Goal: Transaction & Acquisition: Purchase product/service

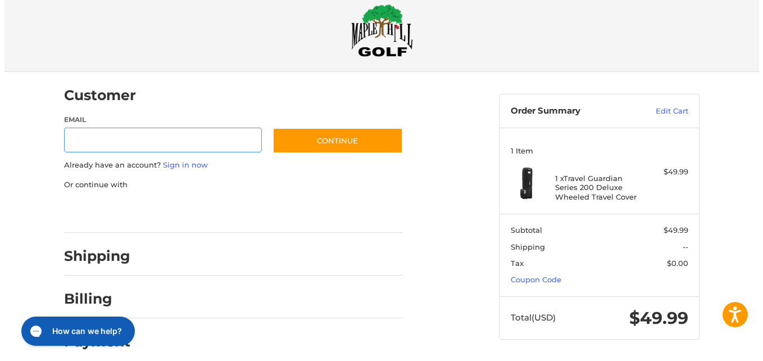
scroll to position [29, 0]
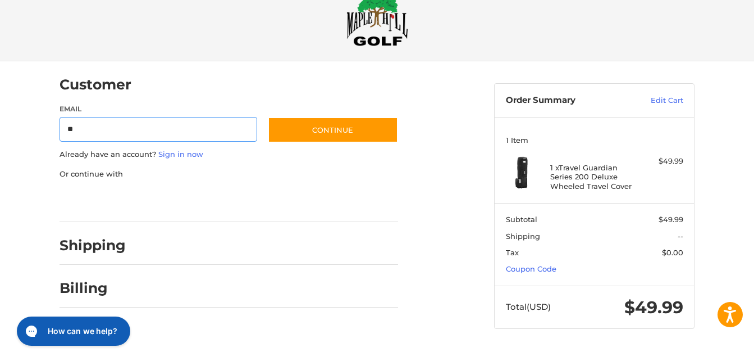
type input "*"
click at [174, 156] on link "Sign in now" at bounding box center [180, 153] width 45 height 9
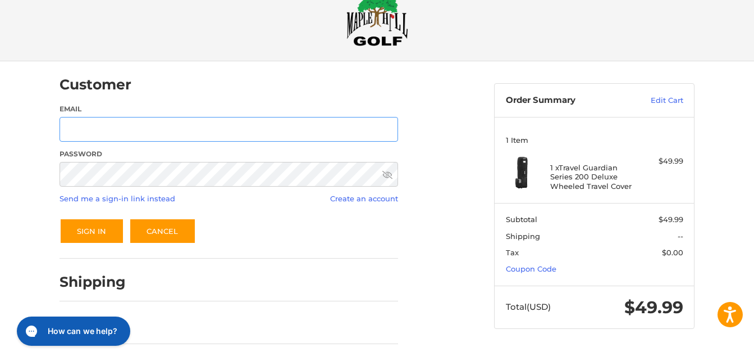
click at [150, 133] on input "Email" at bounding box center [229, 129] width 339 height 25
type input "**********"
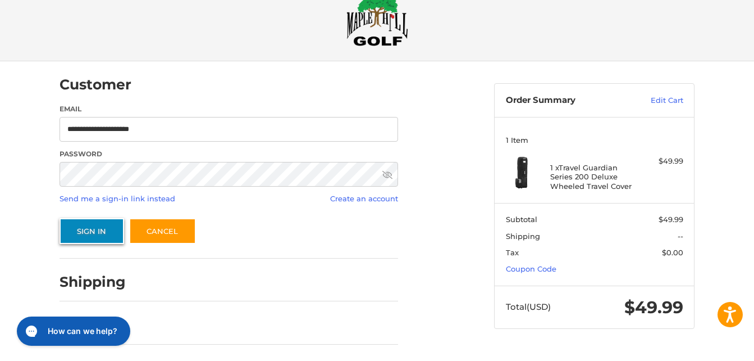
click at [106, 223] on button "Sign In" at bounding box center [92, 231] width 65 height 26
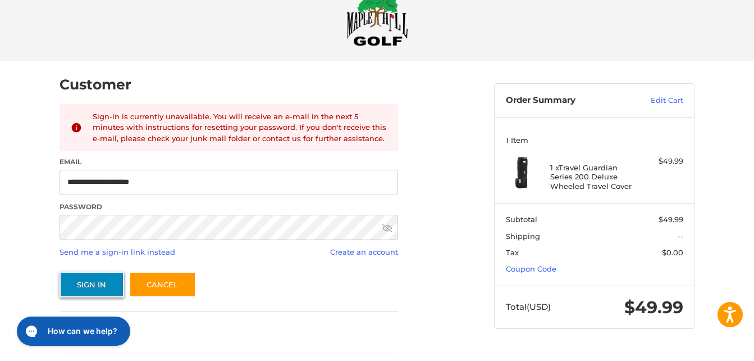
click at [92, 281] on button "Sign In" at bounding box center [92, 284] width 65 height 26
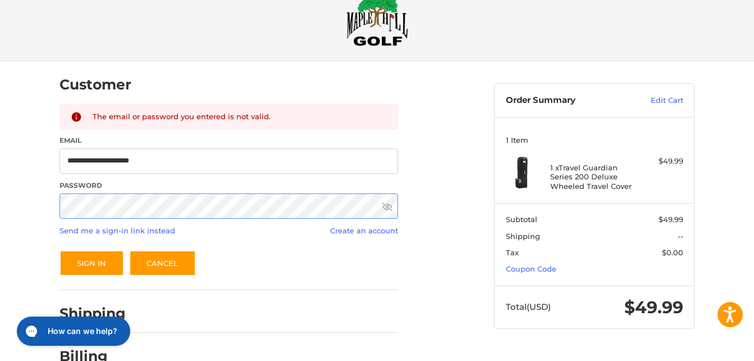
click at [153, 219] on div "Password" at bounding box center [229, 199] width 339 height 39
click at [94, 266] on button "Sign In" at bounding box center [92, 263] width 65 height 26
click at [138, 231] on link "Send me a sign-in link instead" at bounding box center [118, 230] width 116 height 9
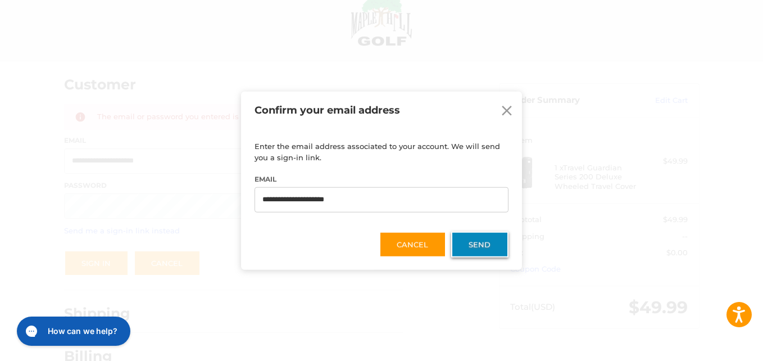
click at [478, 239] on button "Send" at bounding box center [479, 244] width 57 height 26
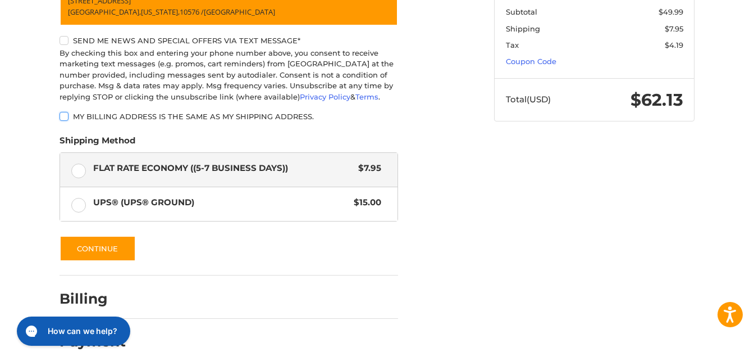
scroll to position [240, 0]
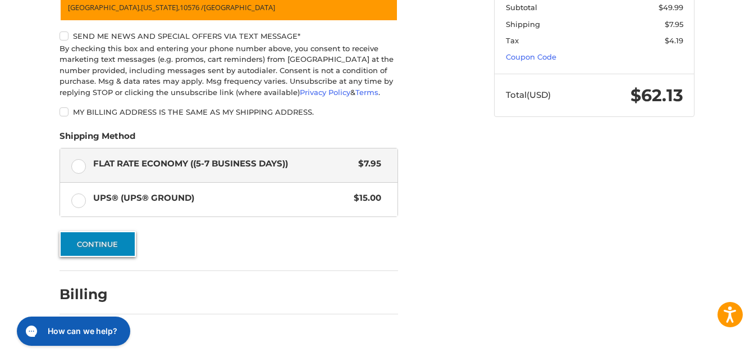
click at [104, 238] on button "Continue" at bounding box center [98, 244] width 76 height 26
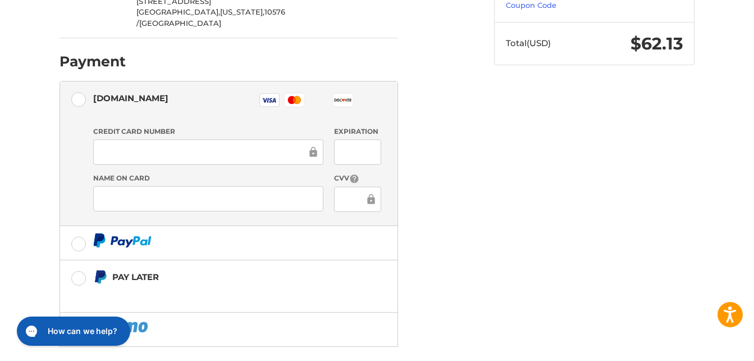
scroll to position [288, 0]
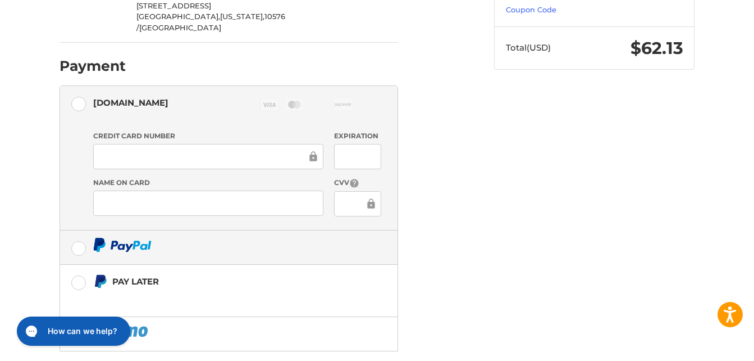
click at [348, 233] on label at bounding box center [229, 247] width 338 height 34
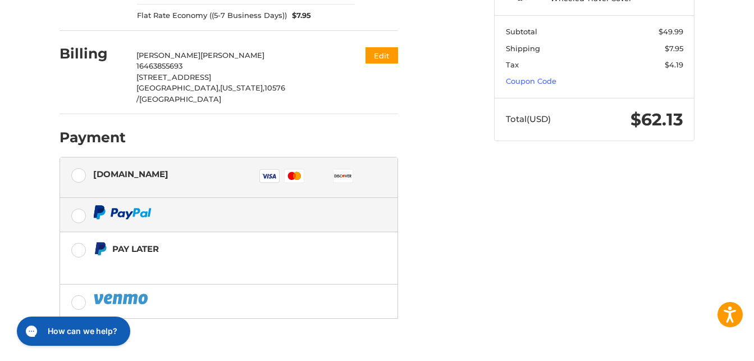
scroll to position [218, 0]
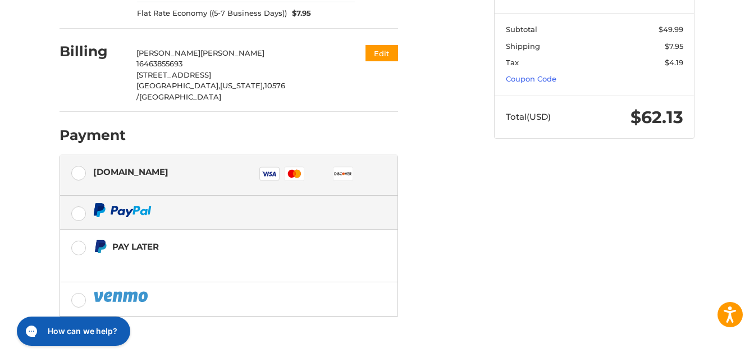
click at [143, 162] on div "Authorize.net" at bounding box center [130, 171] width 75 height 19
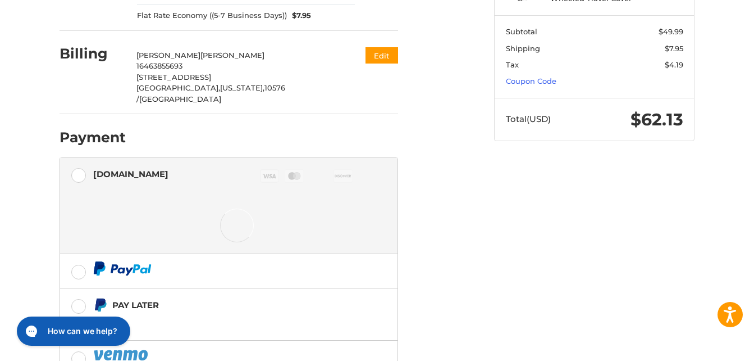
click at [147, 165] on div "Authorize.net" at bounding box center [130, 174] width 75 height 19
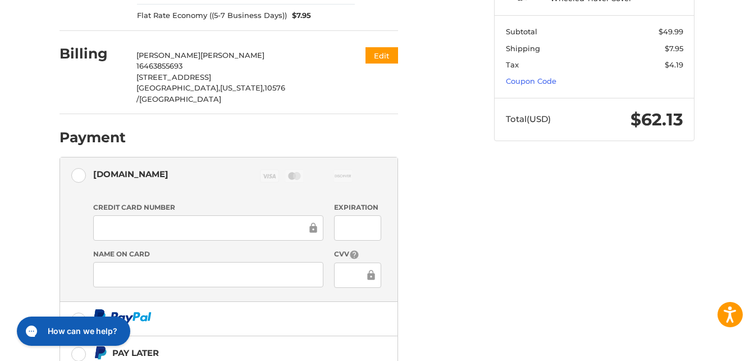
click at [186, 220] on div "Credit Card Number Expiration Name on Card CVV" at bounding box center [237, 249] width 299 height 94
click at [174, 202] on label "Credit Card Number" at bounding box center [208, 207] width 230 height 10
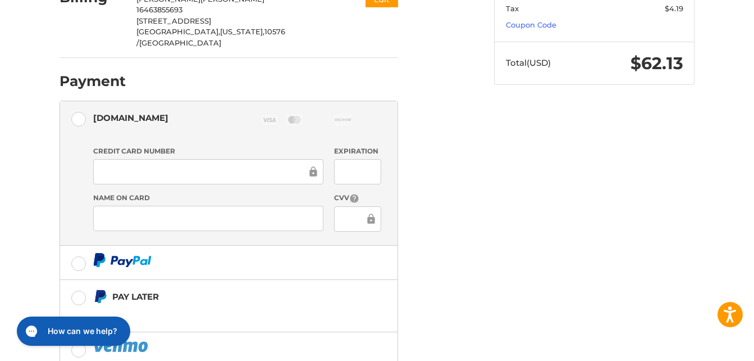
scroll to position [320, 0]
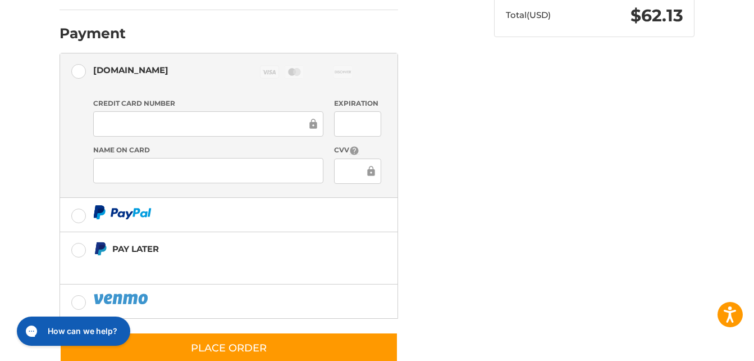
click at [444, 151] on div "Customer james.oertle@yahoo.com Sign Out Shipping James Oertle 16463855693 249 …" at bounding box center [268, 74] width 435 height 608
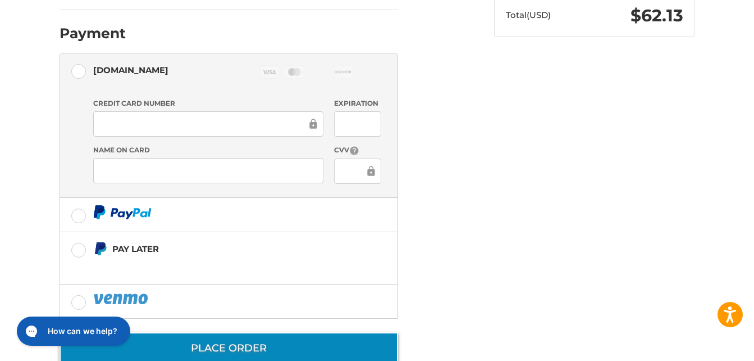
click at [228, 332] on button "Place Order" at bounding box center [229, 348] width 339 height 32
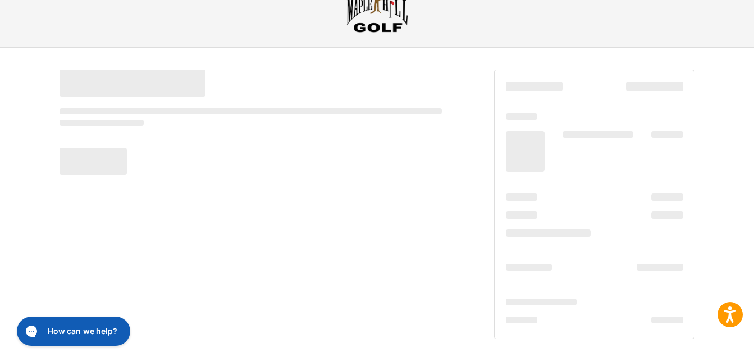
scroll to position [42, 0]
